Goal: Task Accomplishment & Management: Manage account settings

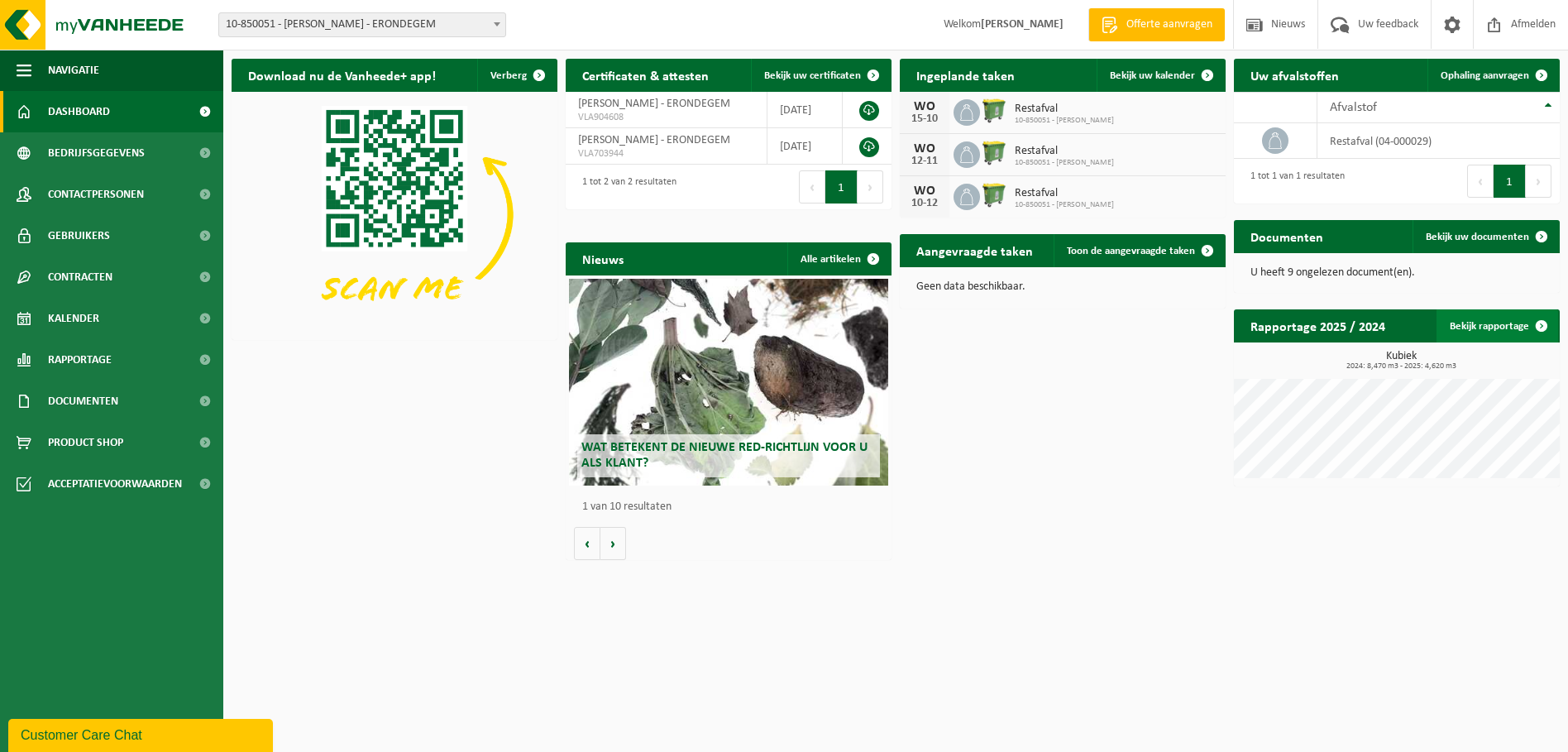
click at [1510, 327] on link "Bekijk rapportage" at bounding box center [1496, 326] width 121 height 33
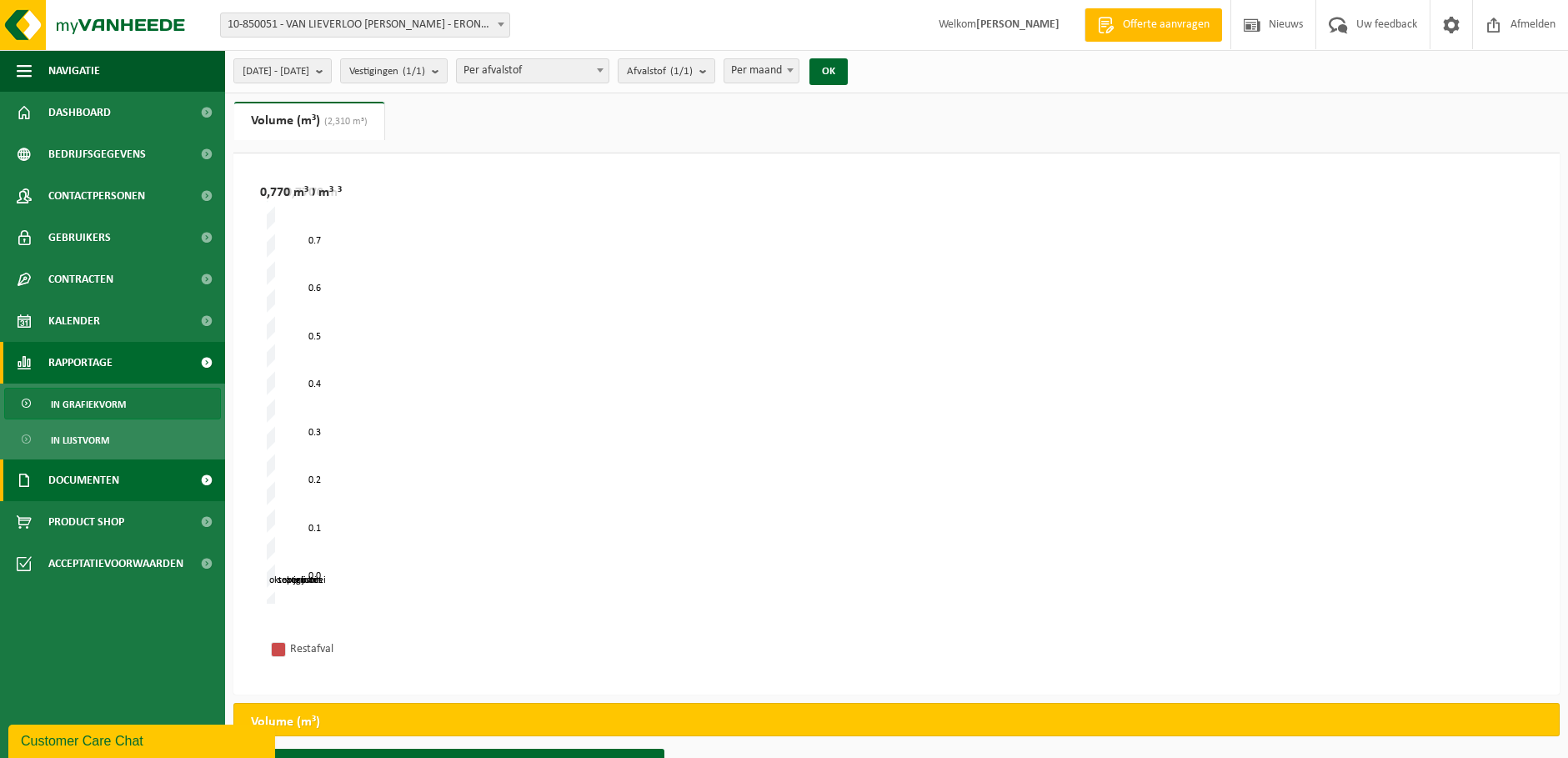
click at [82, 477] on span "Documenten" at bounding box center [83, 480] width 70 height 42
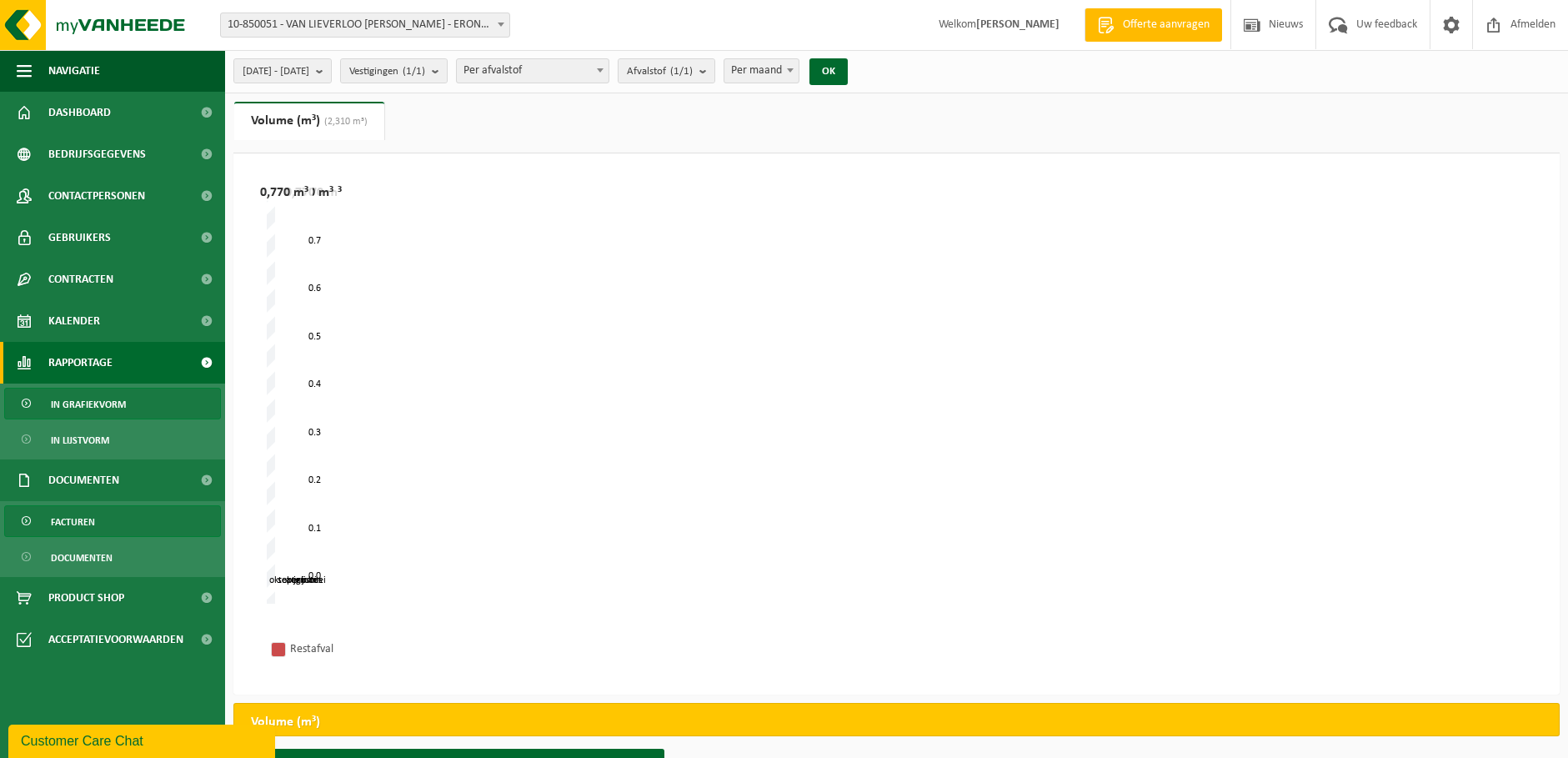
click at [69, 517] on span "Facturen" at bounding box center [72, 522] width 45 height 32
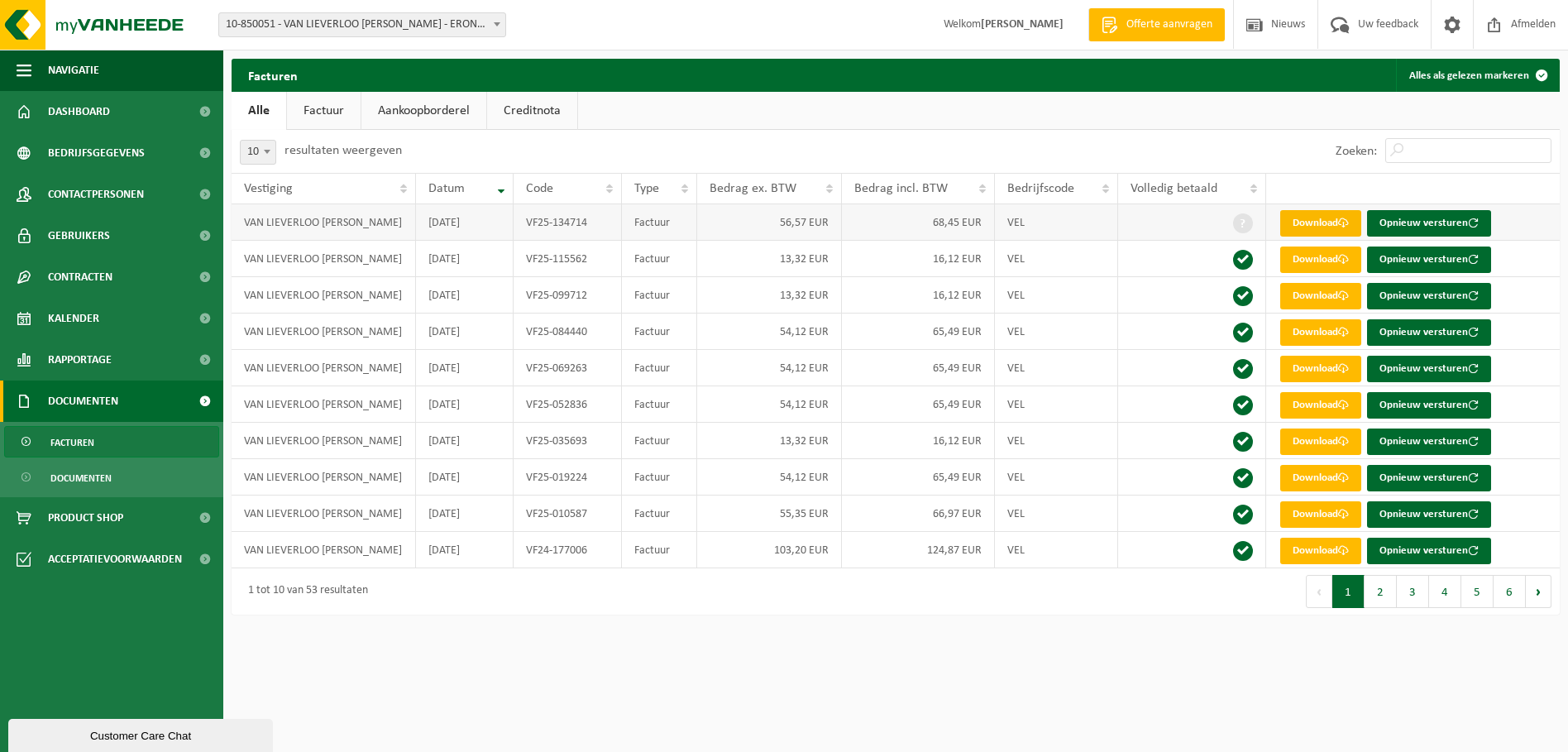
click at [1321, 222] on link "Download" at bounding box center [1320, 222] width 81 height 27
click at [86, 272] on span "Contracten" at bounding box center [81, 277] width 65 height 41
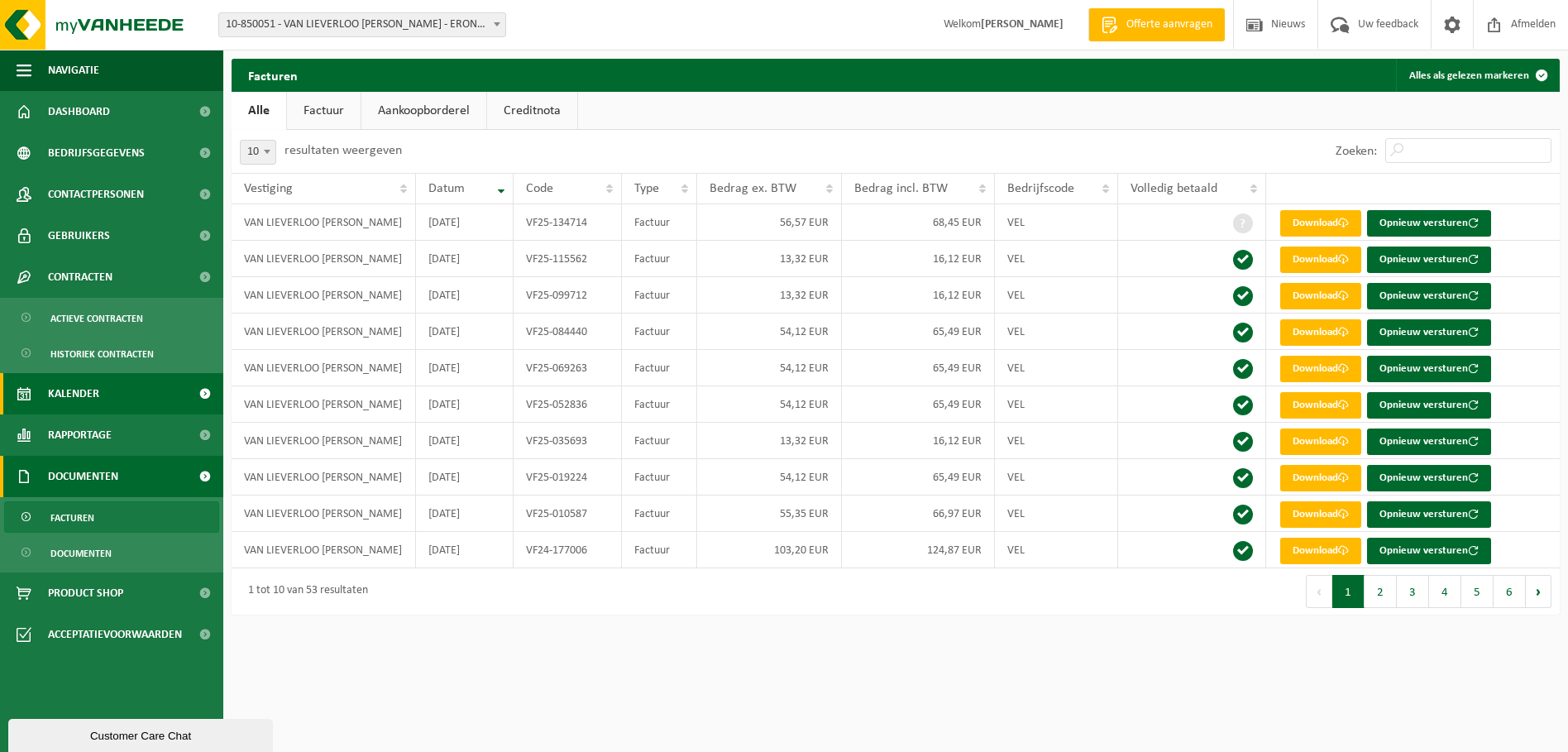
click at [94, 389] on span "Kalender" at bounding box center [74, 394] width 51 height 41
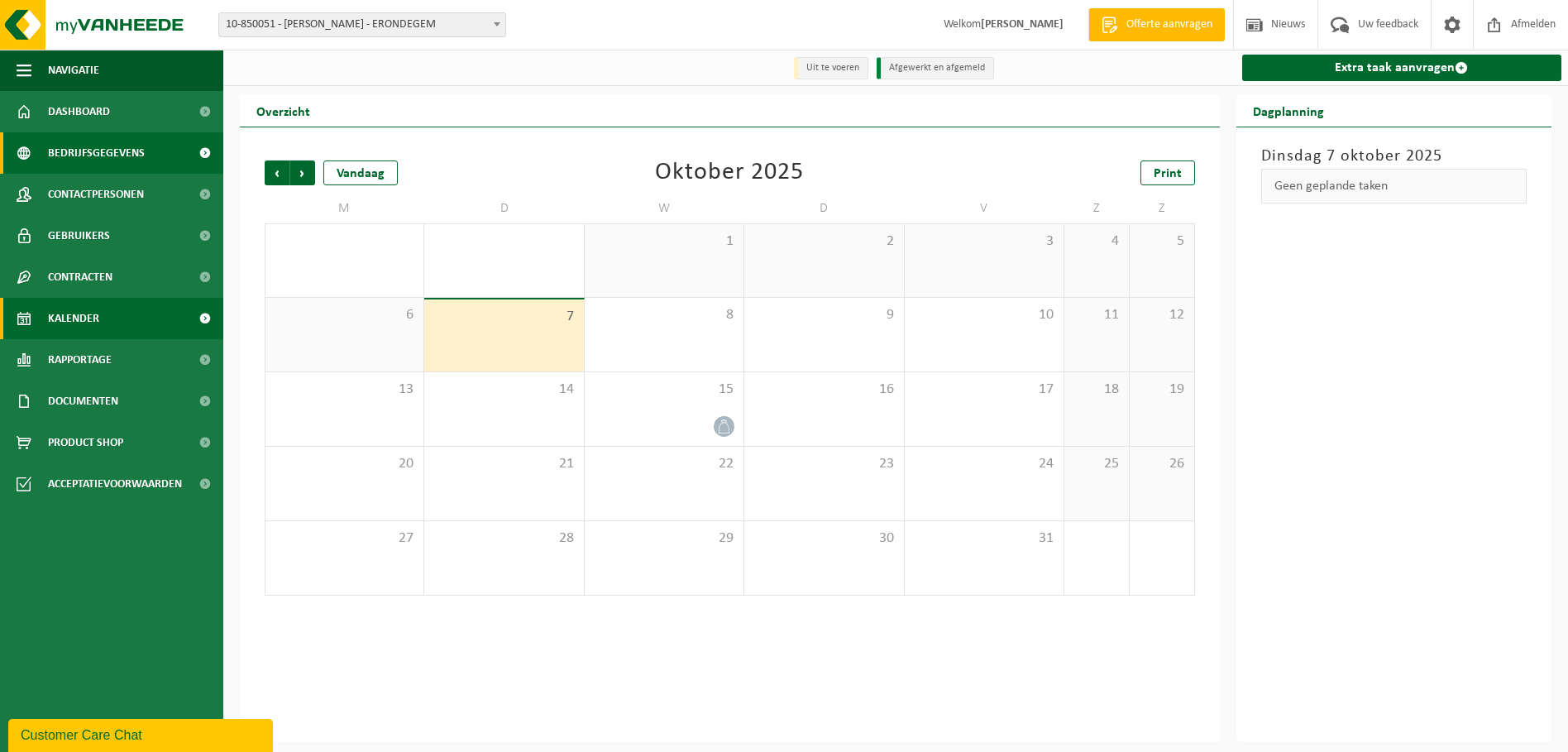
click at [110, 152] on span "Bedrijfsgegevens" at bounding box center [96, 153] width 96 height 41
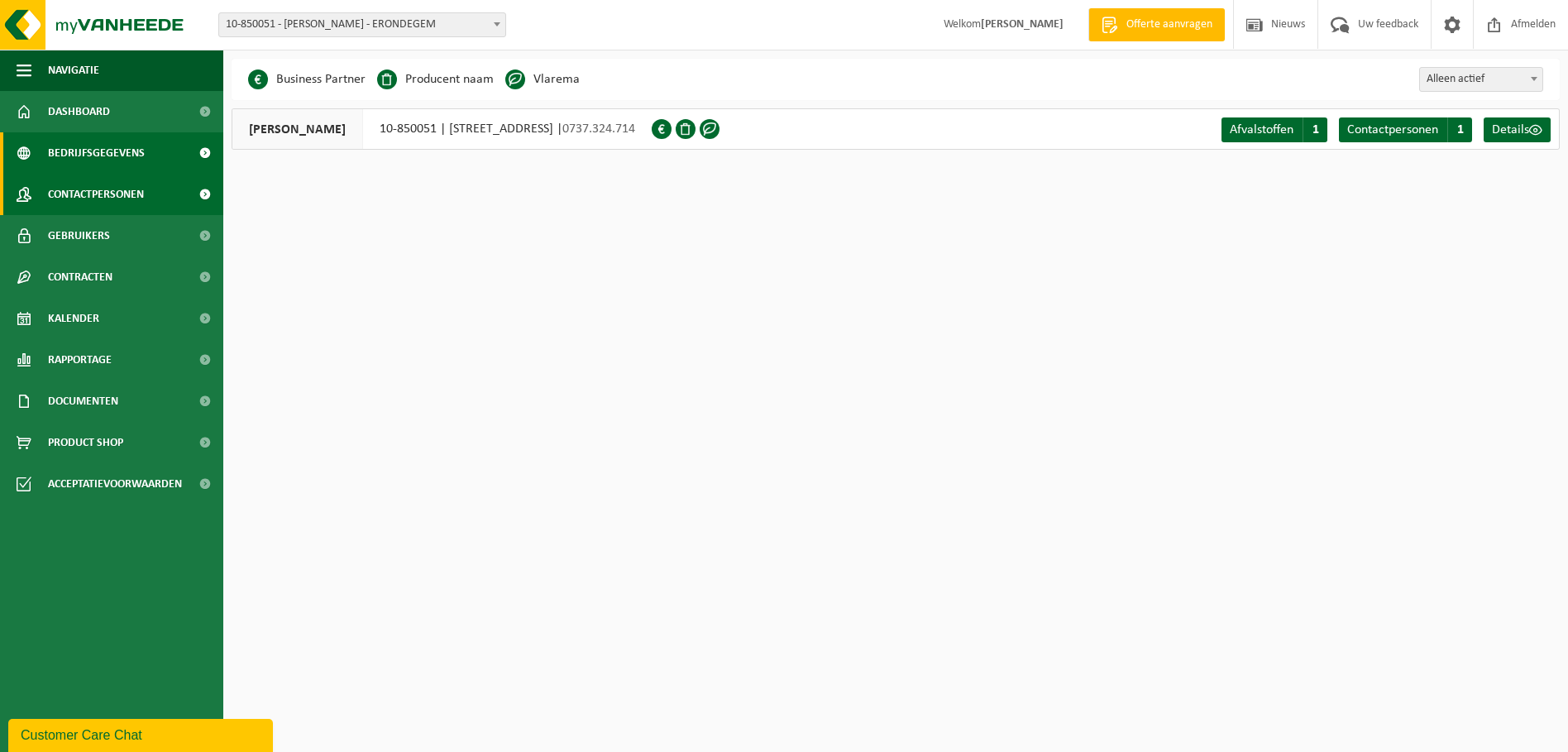
click at [93, 193] on span "Contactpersonen" at bounding box center [95, 194] width 95 height 41
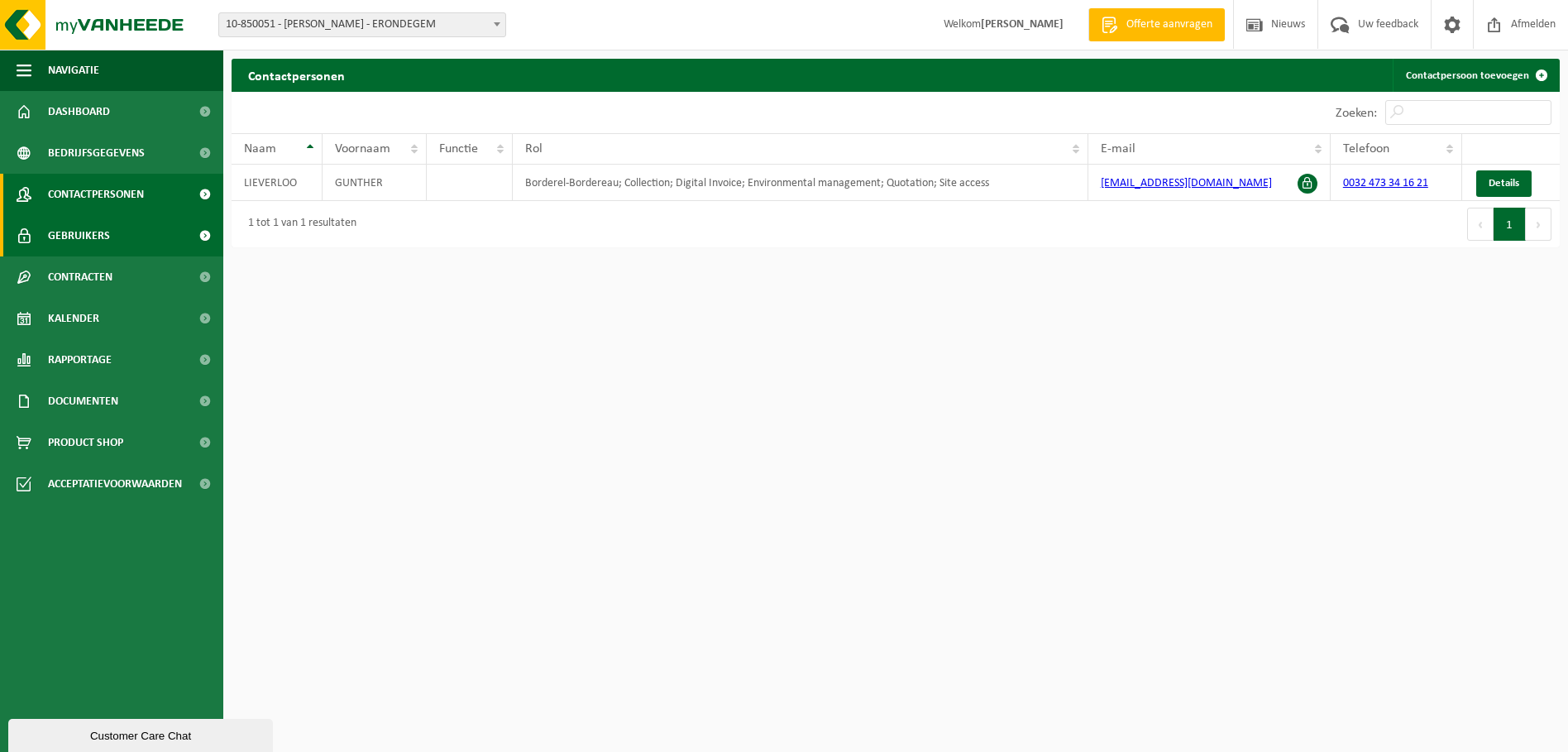
click at [86, 231] on span "Gebruikers" at bounding box center [79, 235] width 62 height 41
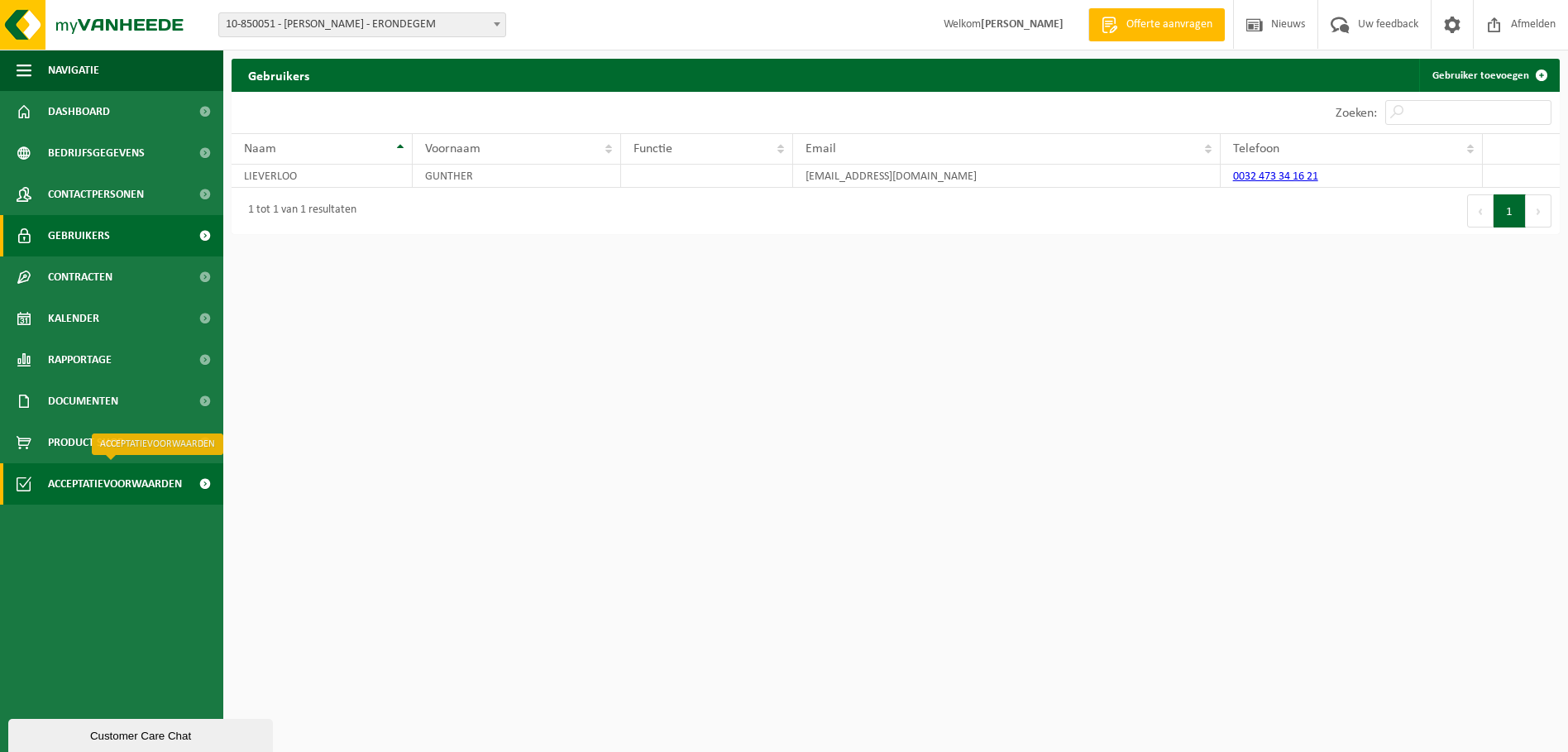
click at [66, 475] on span "Acceptatievoorwaarden" at bounding box center [115, 483] width 134 height 41
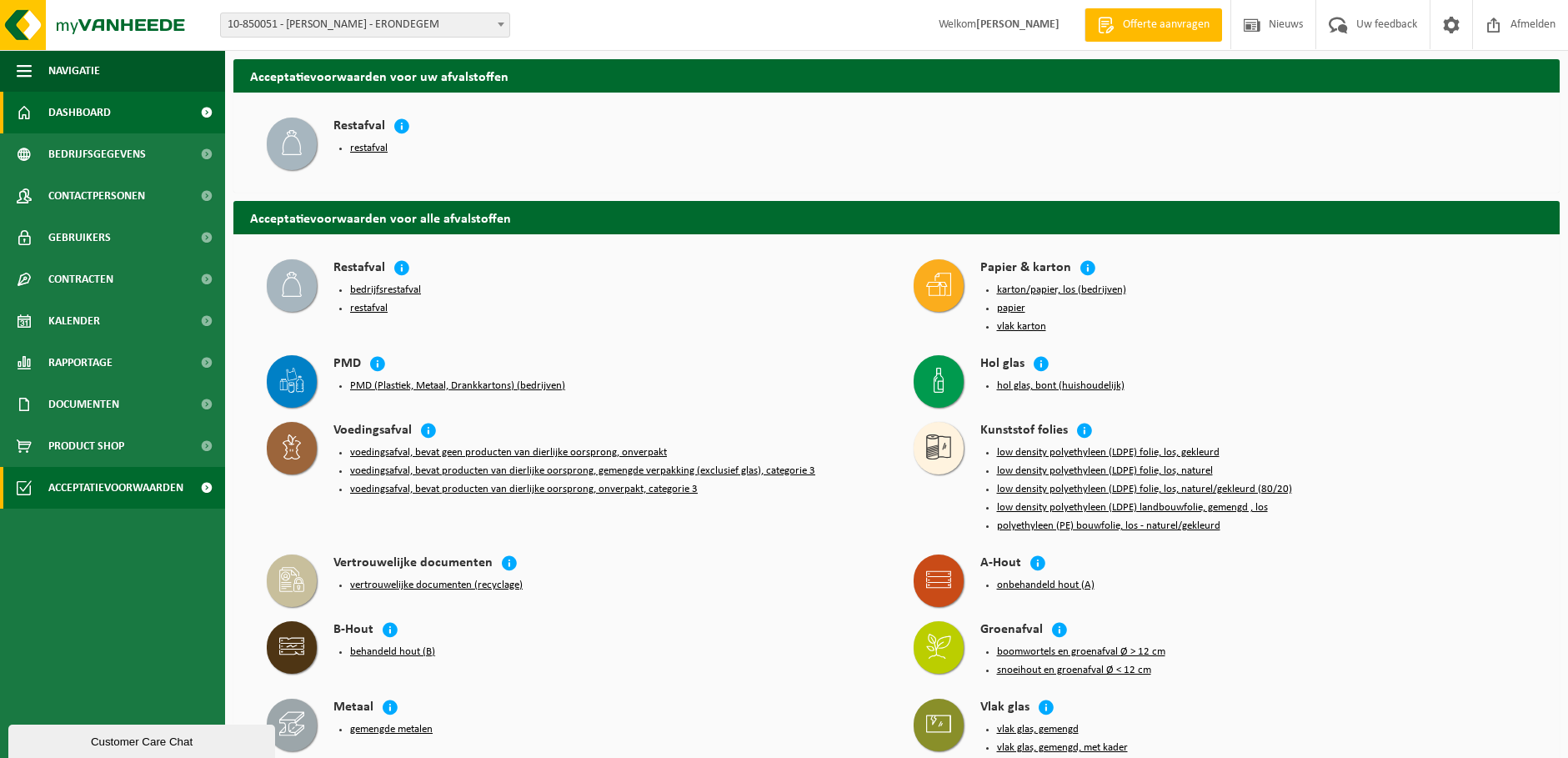
click at [94, 112] on span "Dashboard" at bounding box center [79, 112] width 63 height 42
